Goal: Information Seeking & Learning: Learn about a topic

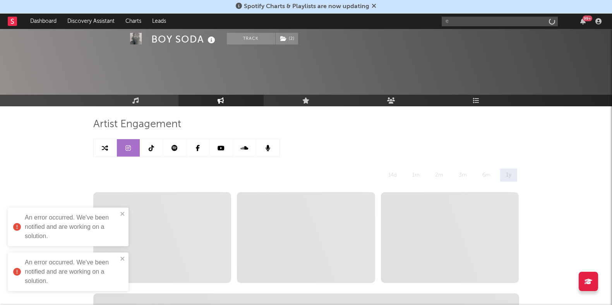
select select "6m"
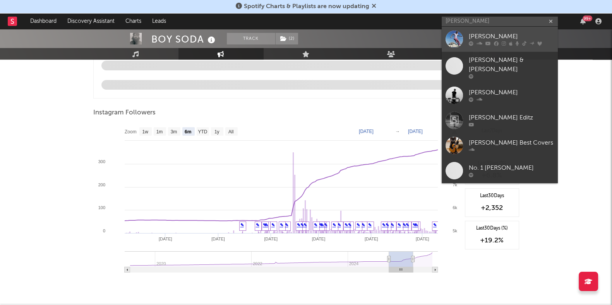
type input "[PERSON_NAME]"
click at [478, 34] on div "[PERSON_NAME]" at bounding box center [511, 36] width 85 height 9
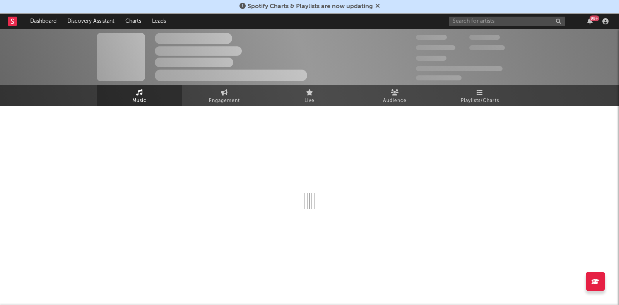
select select "6m"
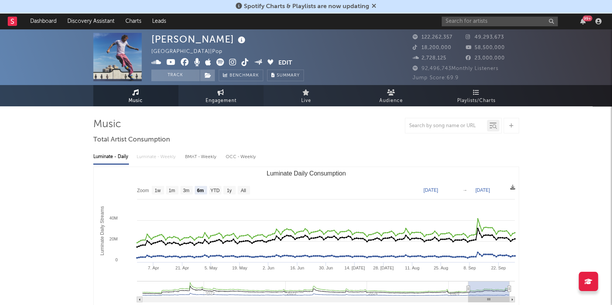
click at [239, 94] on link "Engagement" at bounding box center [220, 95] width 85 height 21
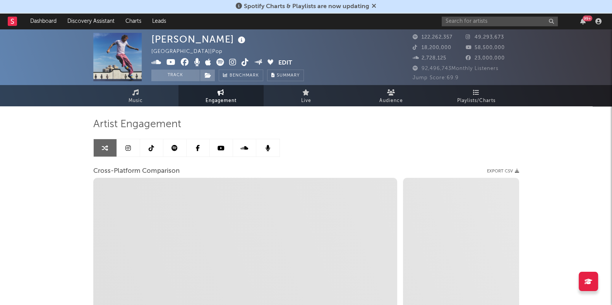
select select "1w"
click at [490, 90] on link "Playlists/Charts" at bounding box center [476, 95] width 85 height 21
